Goal: Task Accomplishment & Management: Use online tool/utility

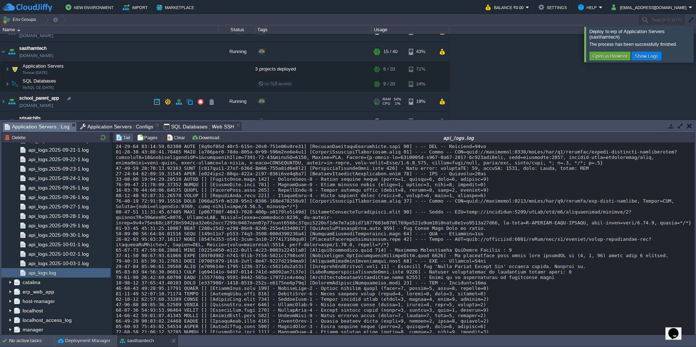
scroll to position [44, 0]
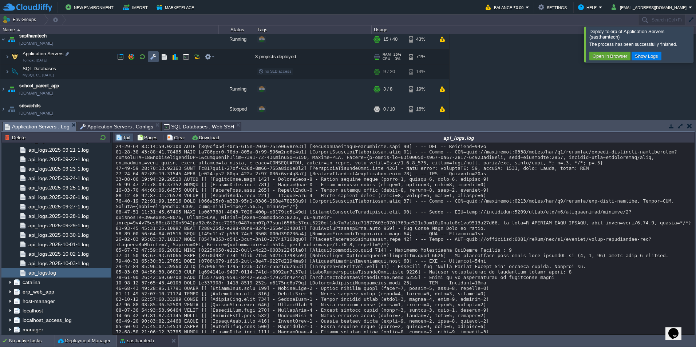
click at [152, 58] on button "button" at bounding box center [153, 57] width 7 height 7
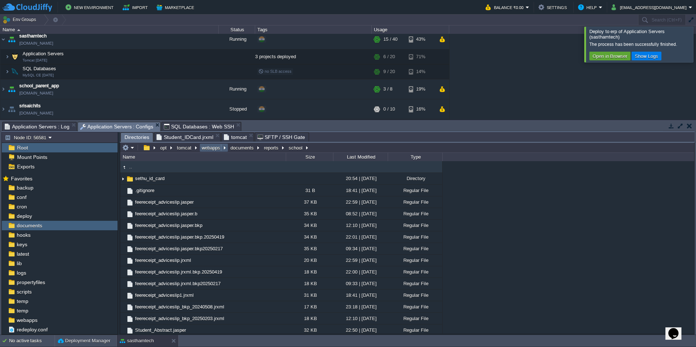
click at [215, 152] on td "webapps" at bounding box center [213, 147] width 29 height 9
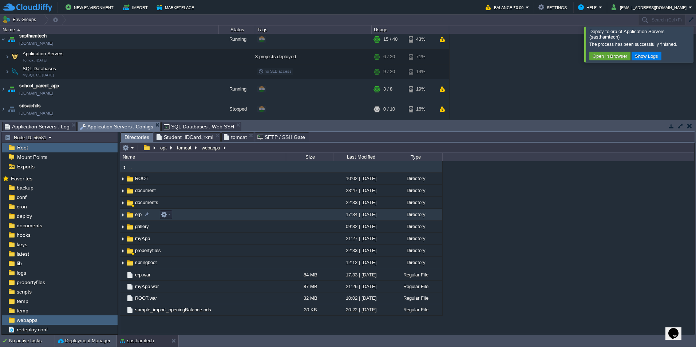
click at [201, 215] on td "erp" at bounding box center [203, 215] width 166 height 12
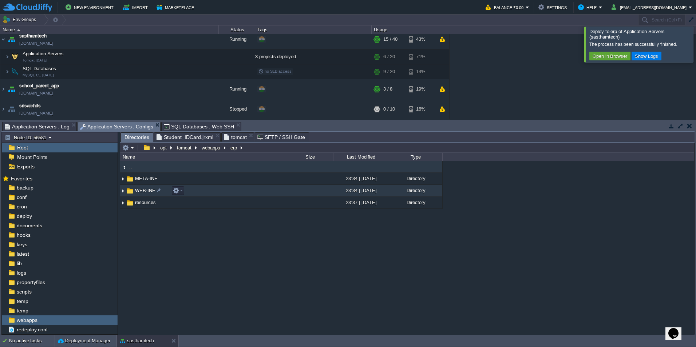
click at [224, 192] on td "WEB-INF" at bounding box center [203, 191] width 166 height 12
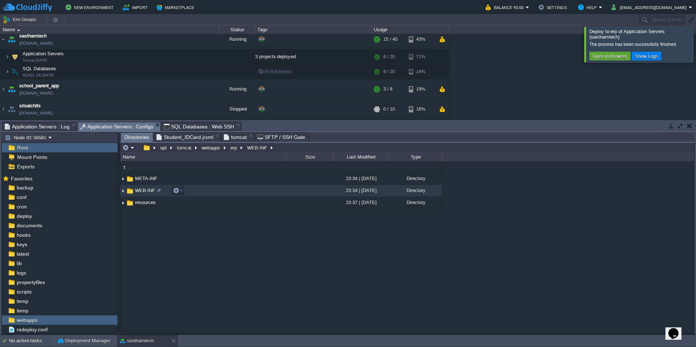
click at [224, 192] on td "WEB-INF" at bounding box center [203, 191] width 166 height 12
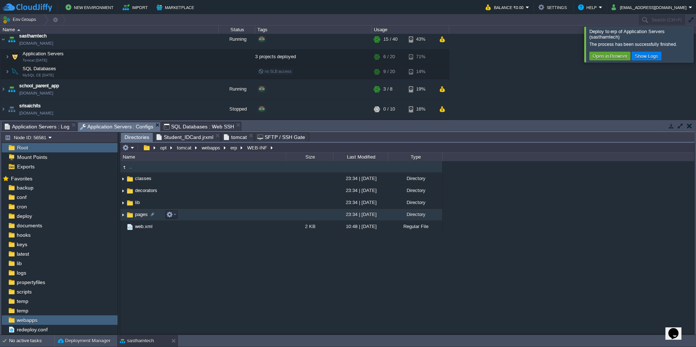
click at [229, 215] on td "pages" at bounding box center [203, 215] width 166 height 12
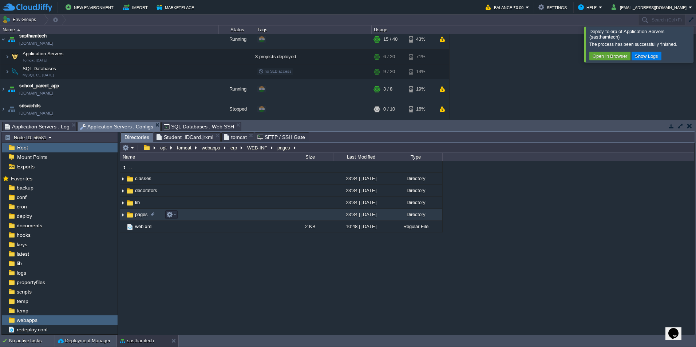
click at [229, 215] on td "pages" at bounding box center [203, 215] width 166 height 12
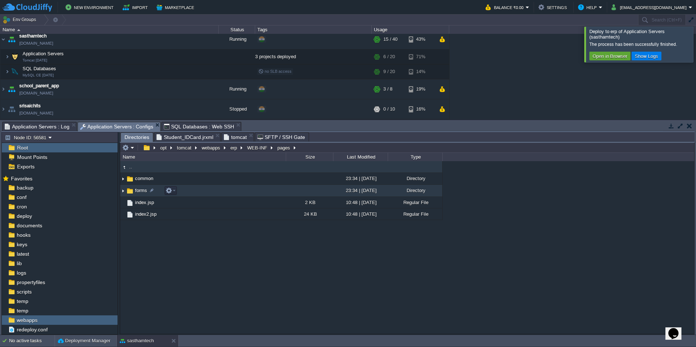
click at [230, 193] on td "forms" at bounding box center [203, 191] width 166 height 12
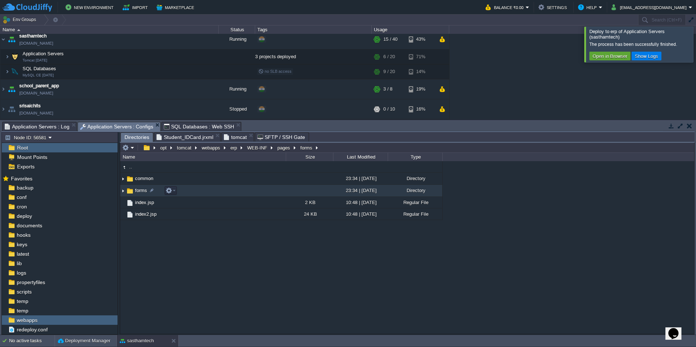
click at [230, 193] on td "forms" at bounding box center [203, 191] width 166 height 12
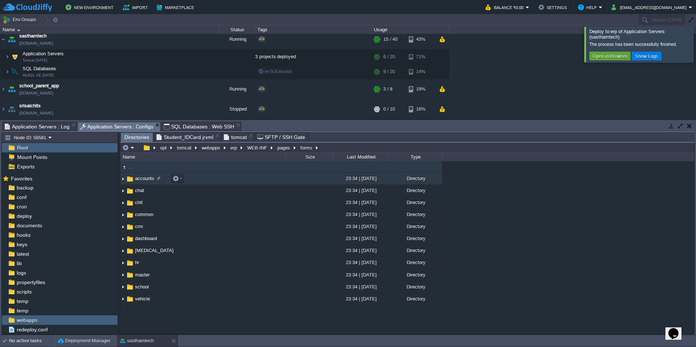
click at [246, 183] on td "accounts" at bounding box center [203, 179] width 166 height 12
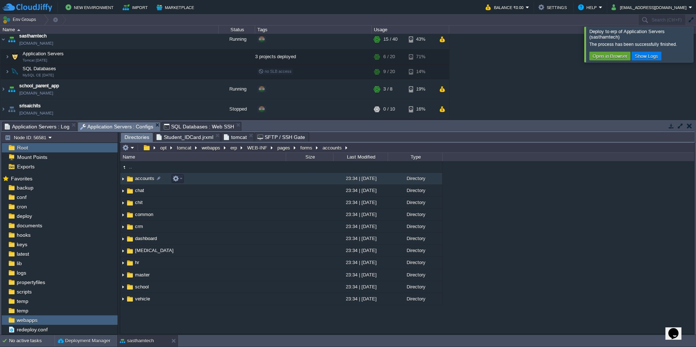
click at [246, 183] on td "accounts" at bounding box center [203, 179] width 166 height 12
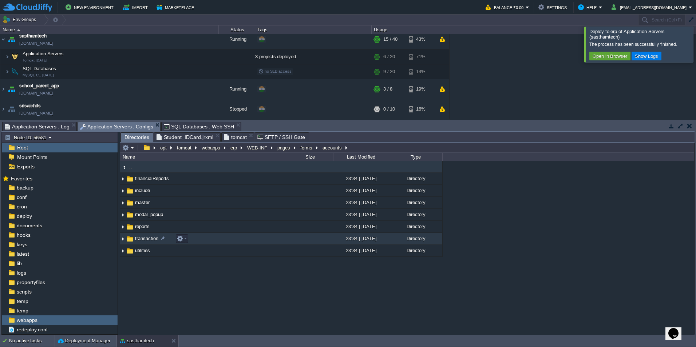
click at [273, 241] on td "transaction" at bounding box center [203, 239] width 166 height 12
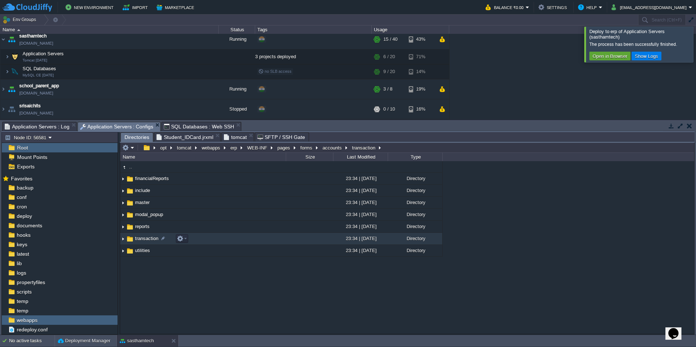
click at [273, 241] on td "transaction" at bounding box center [203, 239] width 166 height 12
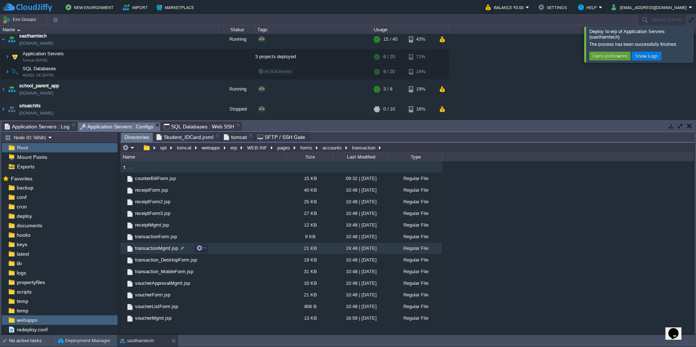
click at [248, 250] on td "transactionMgmt.jsp" at bounding box center [203, 249] width 166 height 12
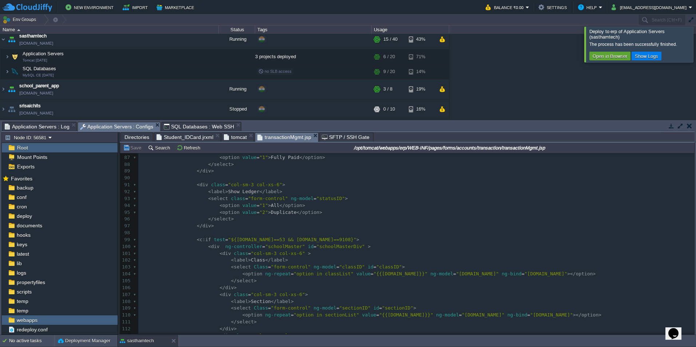
scroll to position [582, 0]
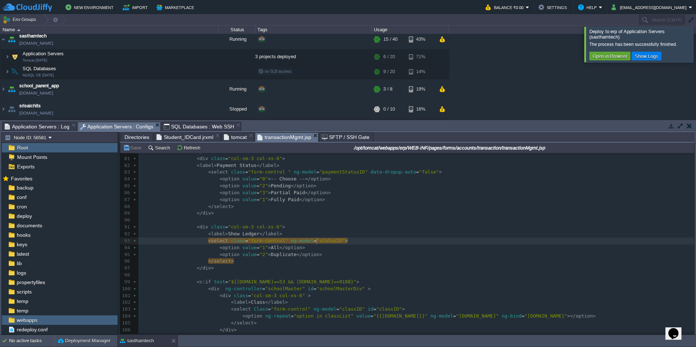
type textarea "statusID"
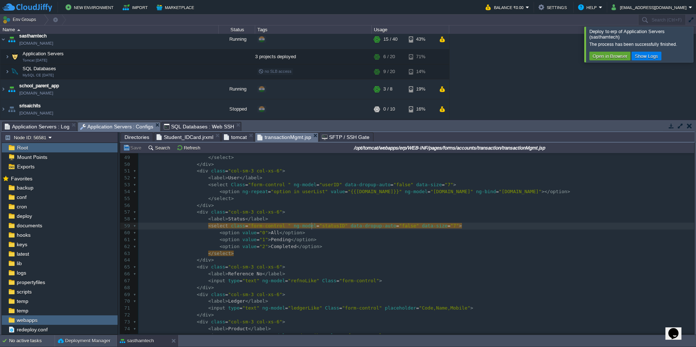
type textarea "statusID"
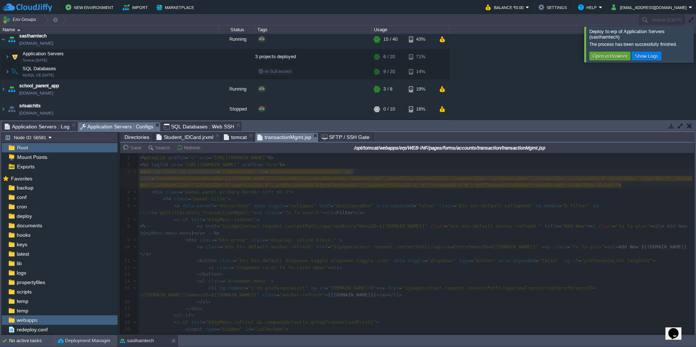
type textarea "0"
